Goal: Information Seeking & Learning: Learn about a topic

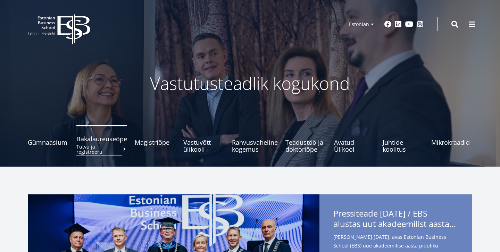
click at [97, 142] on span "Bakalaureuseõpe Tutvu ja registreeru" at bounding box center [101, 138] width 51 height 7
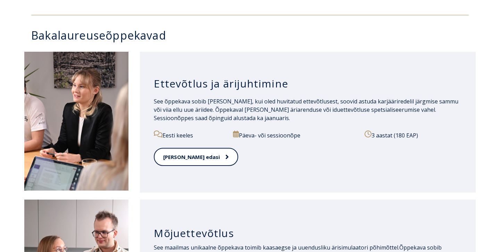
scroll to position [369, 0]
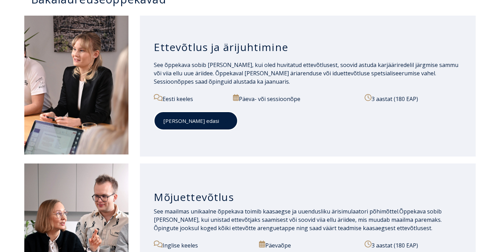
click at [185, 123] on link "[PERSON_NAME] edasi" at bounding box center [196, 120] width 84 height 19
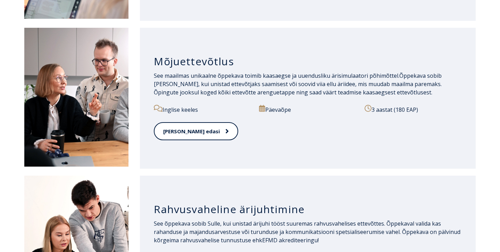
scroll to position [430, 0]
